Goal: Task Accomplishment & Management: Manage account settings

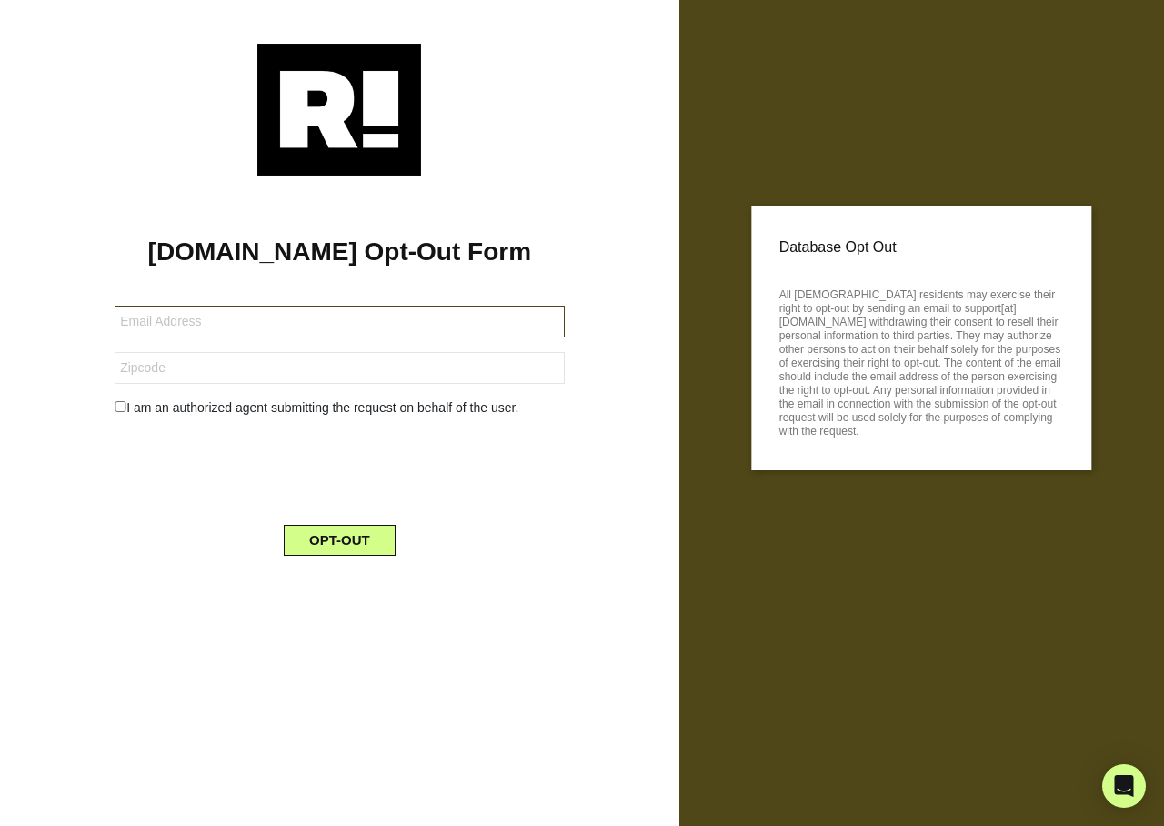
type input "[EMAIL_ADDRESS][DOMAIN_NAME]"
type input "111111"
type input "[EMAIL_ADDRESS][DOMAIN_NAME]"
type input "111111"
type input "[EMAIL_ADDRESS][DOMAIN_NAME]"
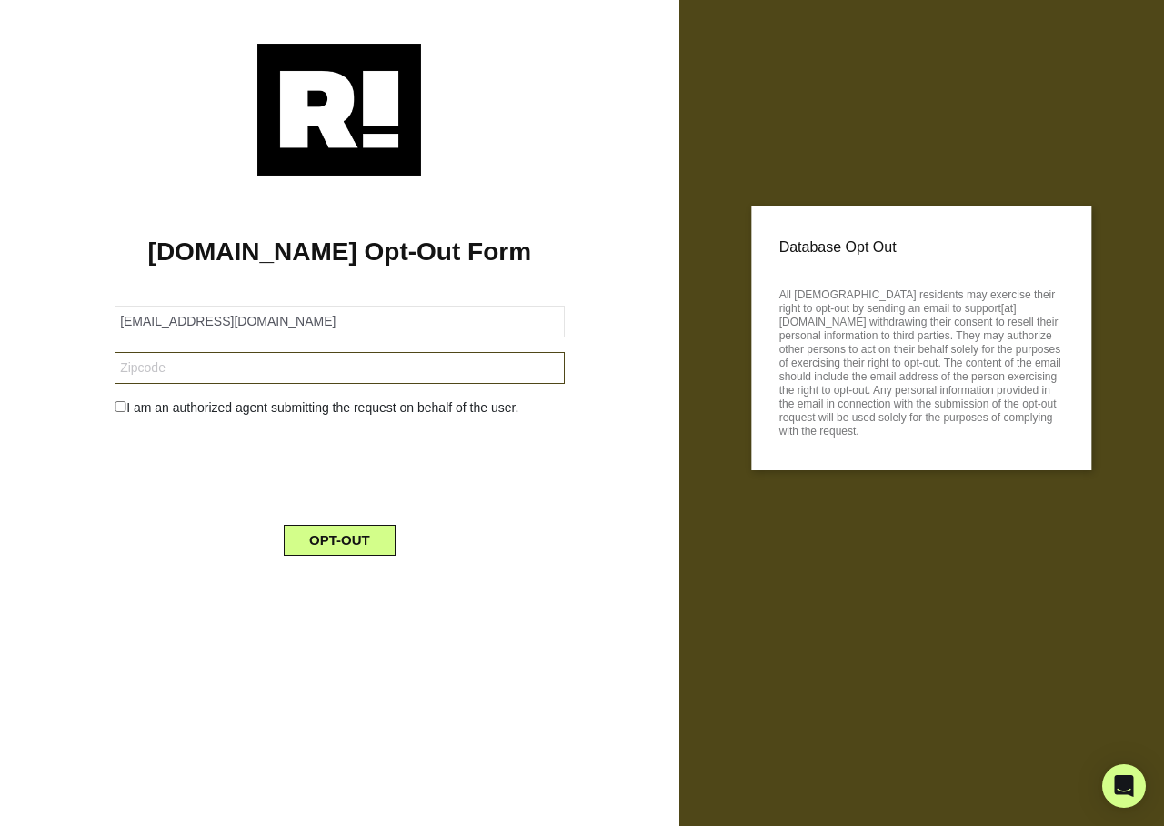
type input "111111"
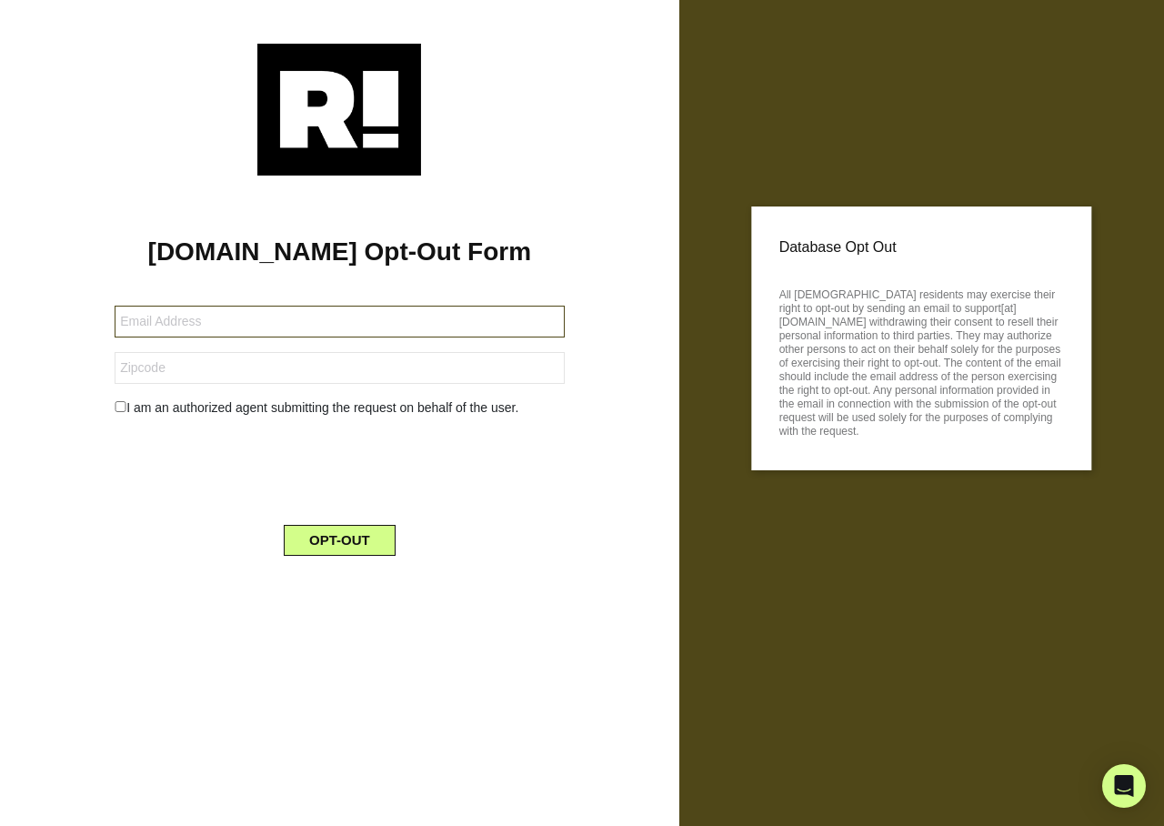
type input "[EMAIL_ADDRESS][DOMAIN_NAME]"
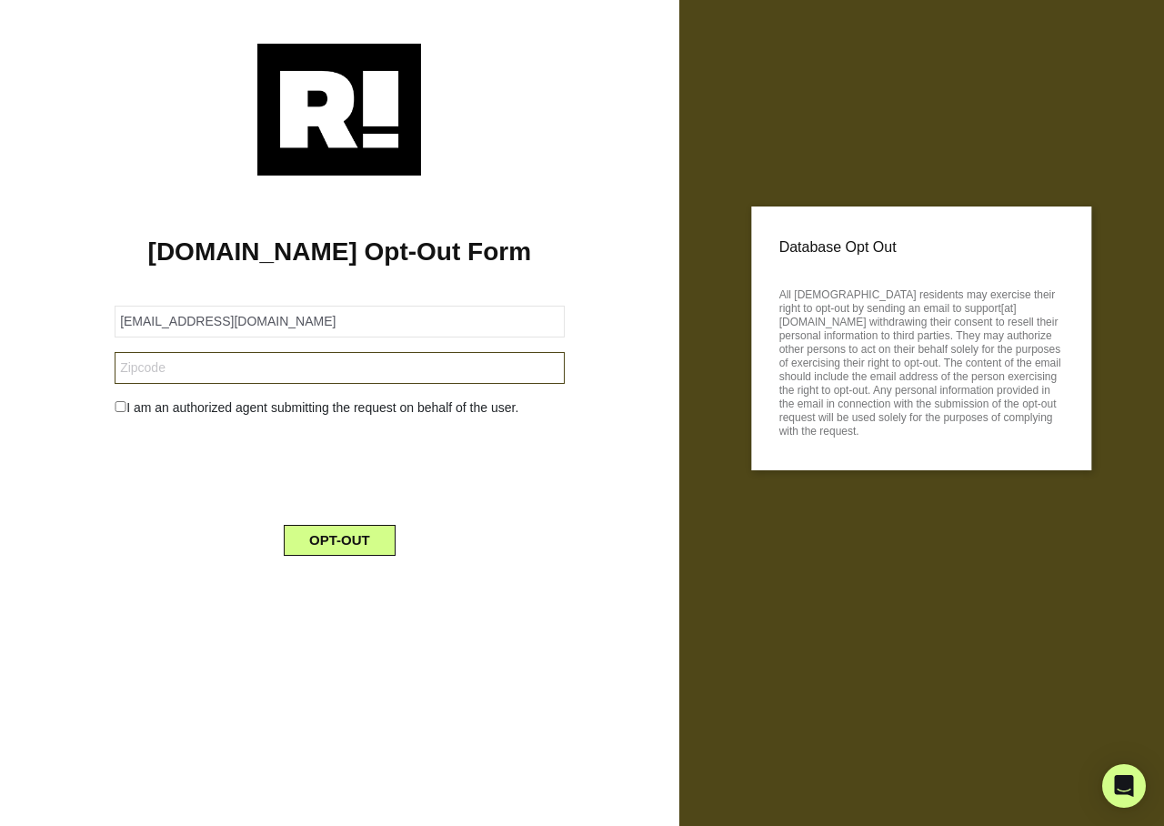
type input "111111"
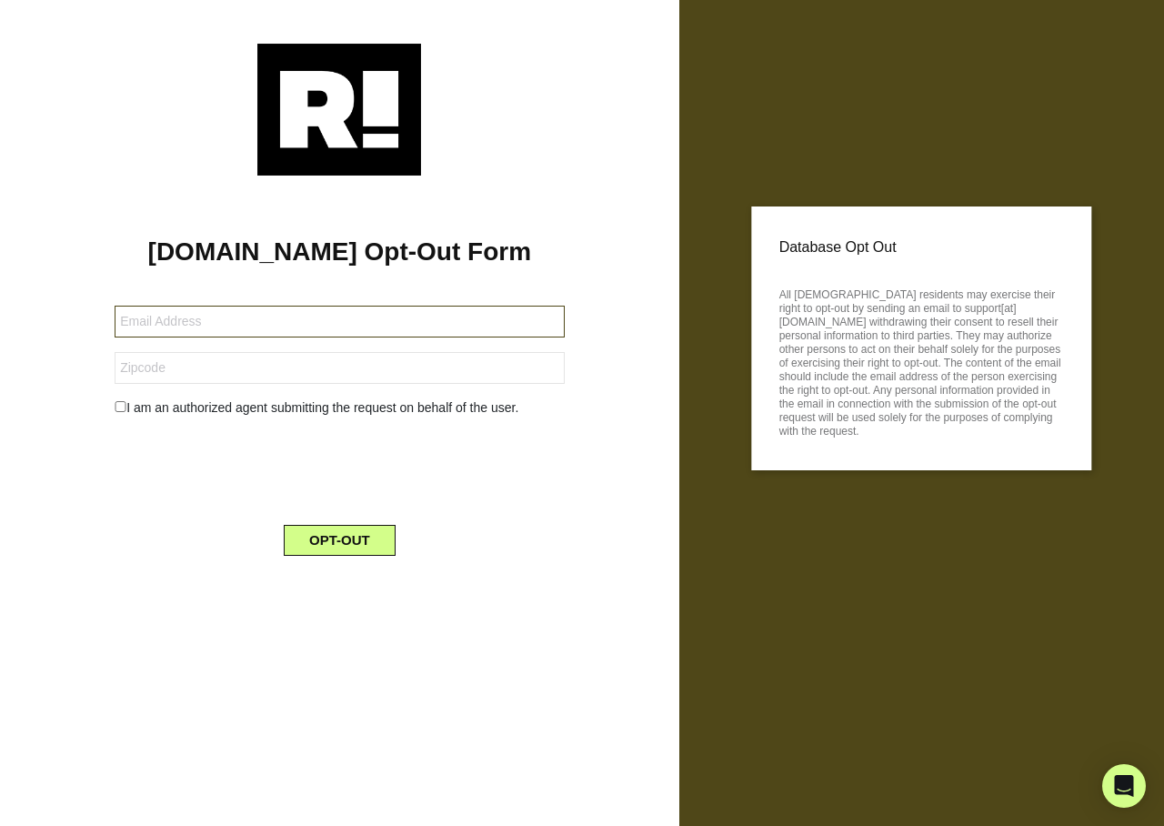
type input "[EMAIL_ADDRESS][DOMAIN_NAME]"
type input "111111"
type input "[EMAIL_ADDRESS][DOMAIN_NAME]"
type input "111111"
